Goal: Task Accomplishment & Management: Use online tool/utility

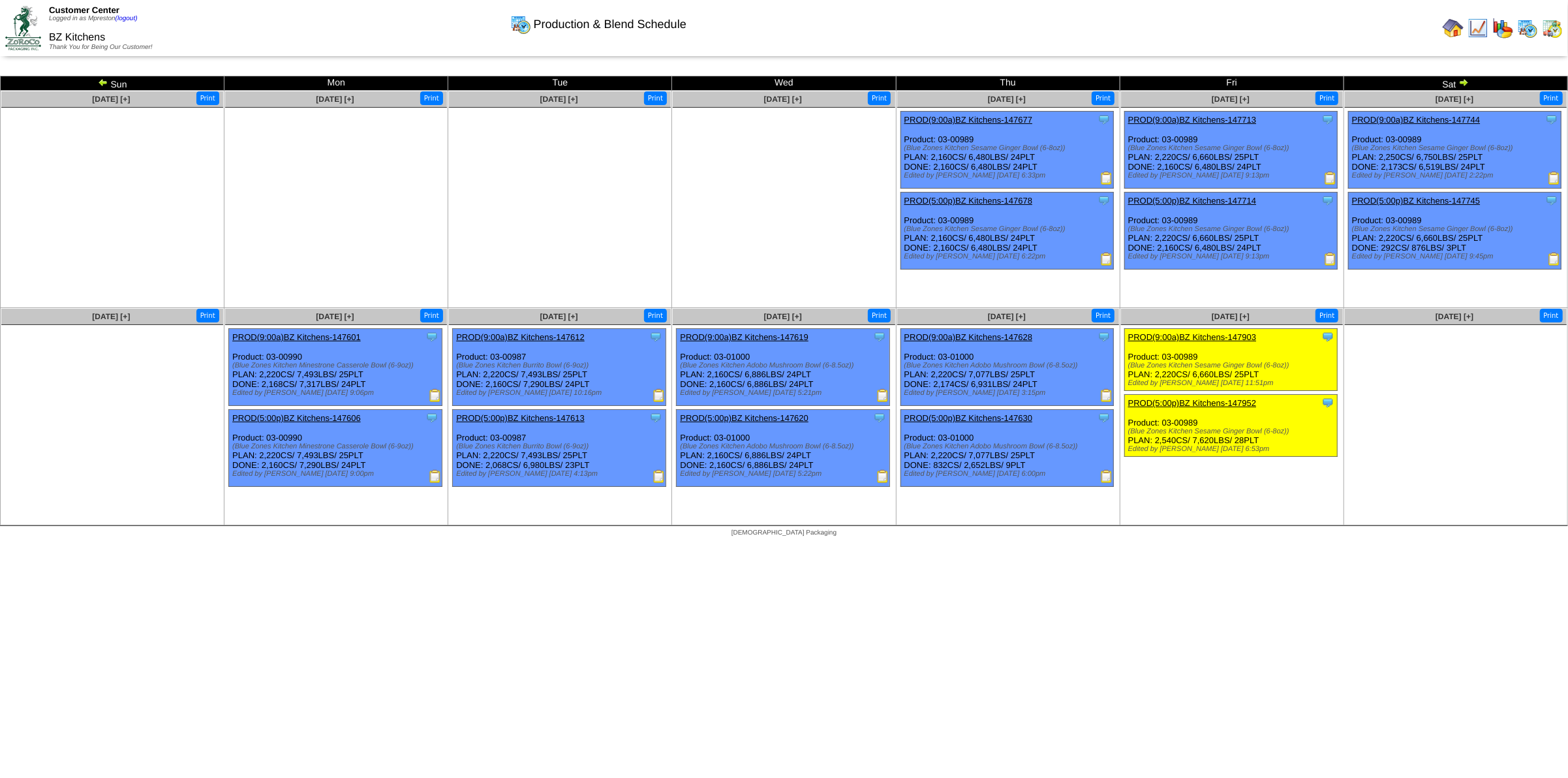
drag, startPoint x: 1176, startPoint y: 375, endPoint x: 1155, endPoint y: 374, distance: 21.0
click at [1155, 374] on div "Clone Item PROD(9:00a)BZ Kitchens-147903 BZ Kitchens ScheduleID: 147903 1849.26…" at bounding box center [1231, 360] width 214 height 62
copy div "2,220"
click at [1465, 81] on img at bounding box center [1463, 81] width 10 height 10
